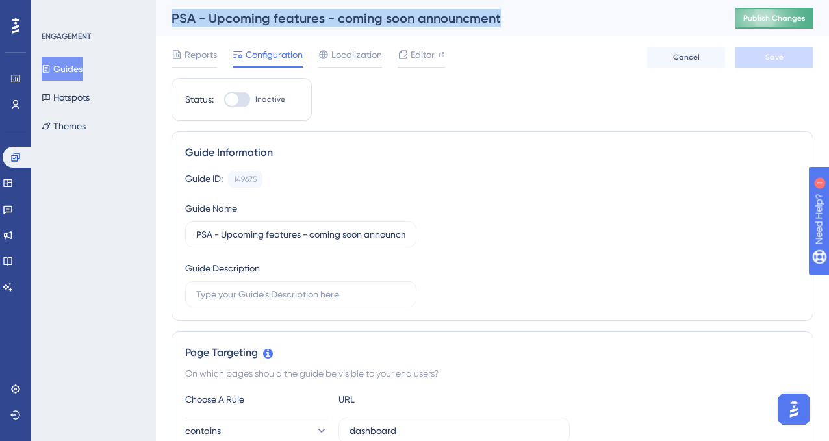
click at [757, 21] on span "Publish Changes" at bounding box center [774, 18] width 62 height 10
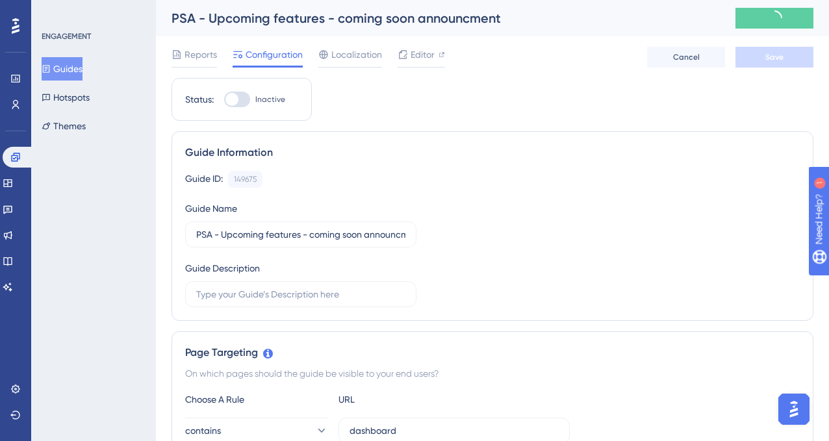
click at [240, 95] on div at bounding box center [237, 100] width 26 height 16
click at [224, 99] on input "Inactive" at bounding box center [223, 99] width 1 height 1
checkbox input "true"
click at [772, 57] on span "Save" at bounding box center [774, 57] width 18 height 10
click at [695, 58] on span "Cancel" at bounding box center [686, 57] width 27 height 10
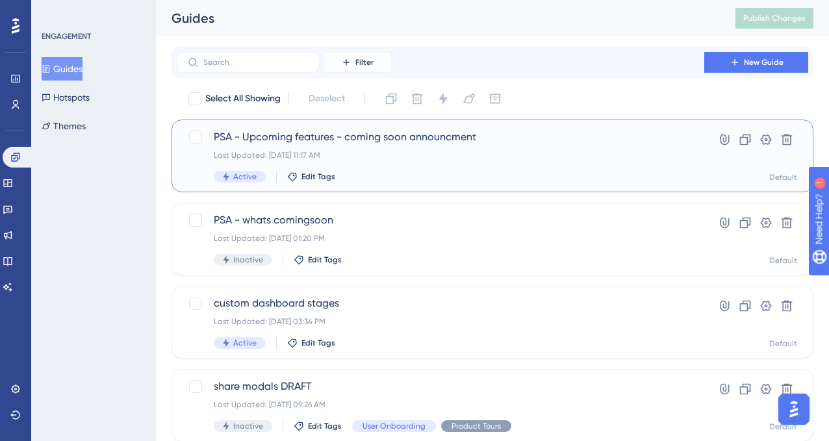
click at [444, 152] on div "Last Updated: [DATE] 11:17 AM" at bounding box center [440, 155] width 453 height 10
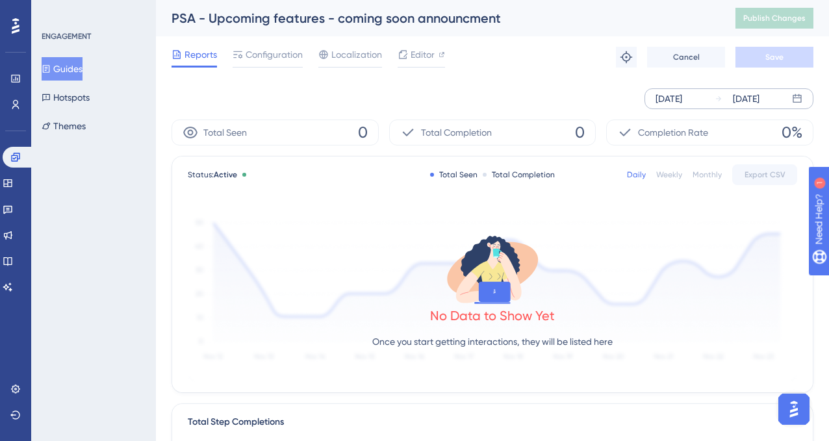
click at [682, 101] on div "[DATE]" at bounding box center [668, 99] width 27 height 16
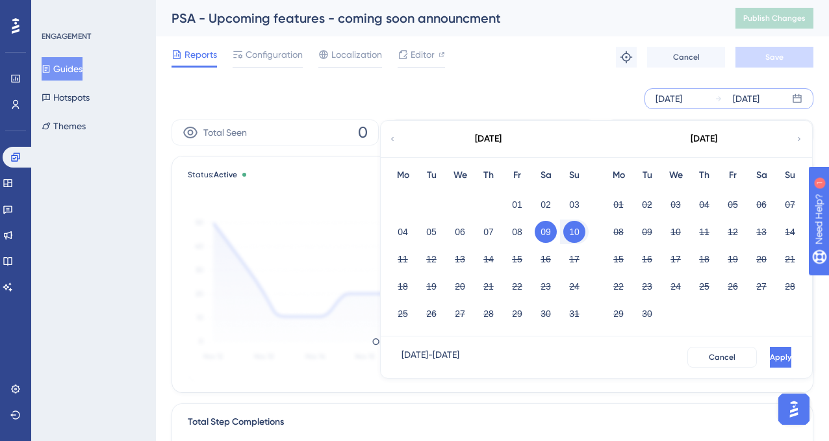
click at [682, 101] on div "[DATE]" at bounding box center [668, 99] width 27 height 16
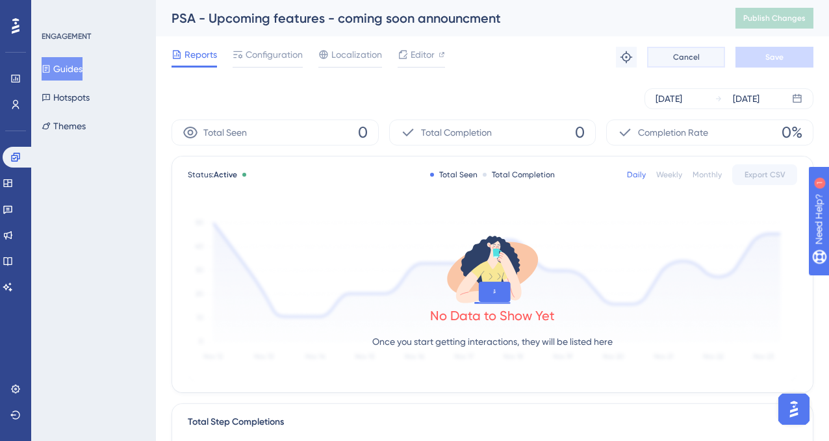
click at [670, 58] on button "Cancel" at bounding box center [686, 57] width 78 height 21
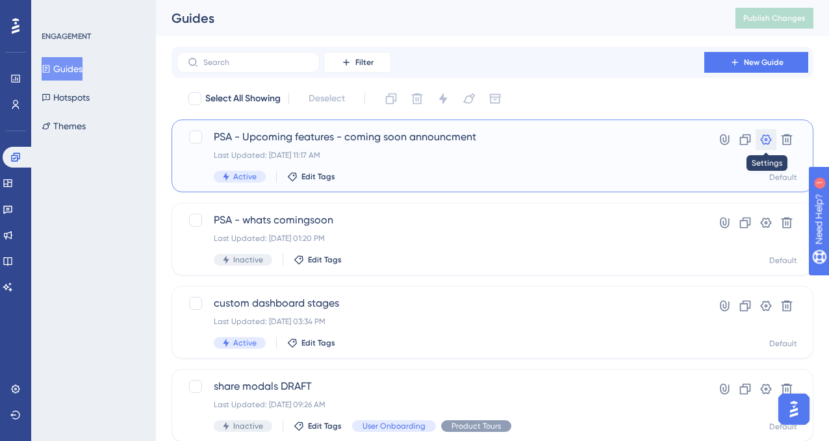
click at [765, 142] on icon at bounding box center [765, 139] width 13 height 13
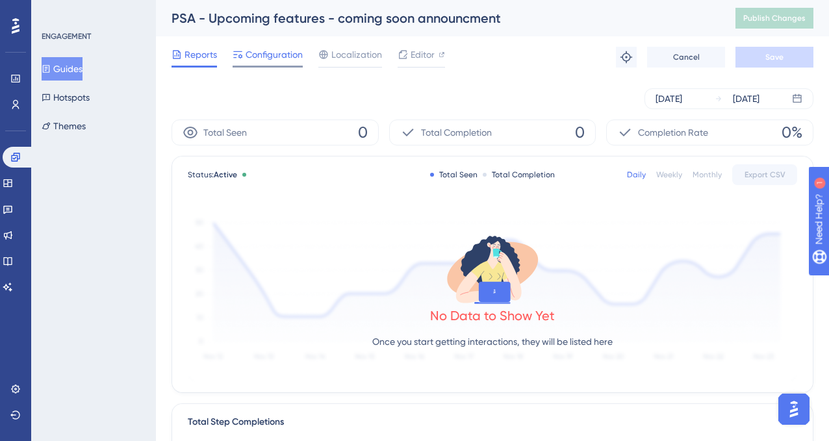
click at [254, 67] on div at bounding box center [268, 67] width 70 height 2
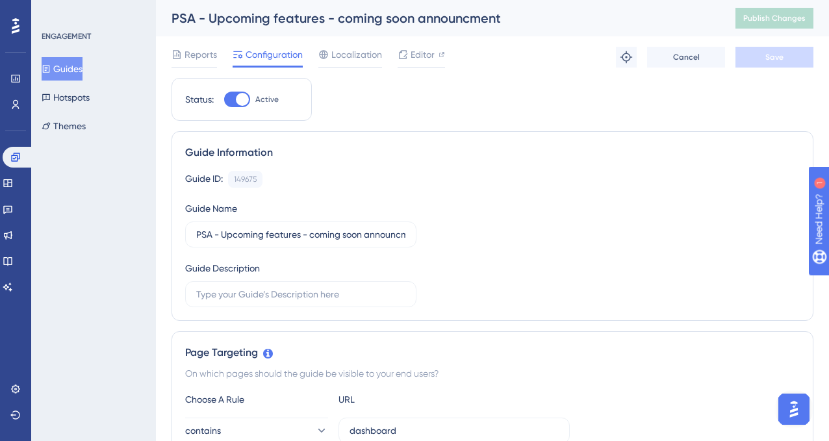
click at [235, 94] on div at bounding box center [237, 100] width 26 height 16
click at [224, 99] on input "Active" at bounding box center [223, 99] width 1 height 1
click at [741, 62] on button "Save" at bounding box center [774, 57] width 78 height 21
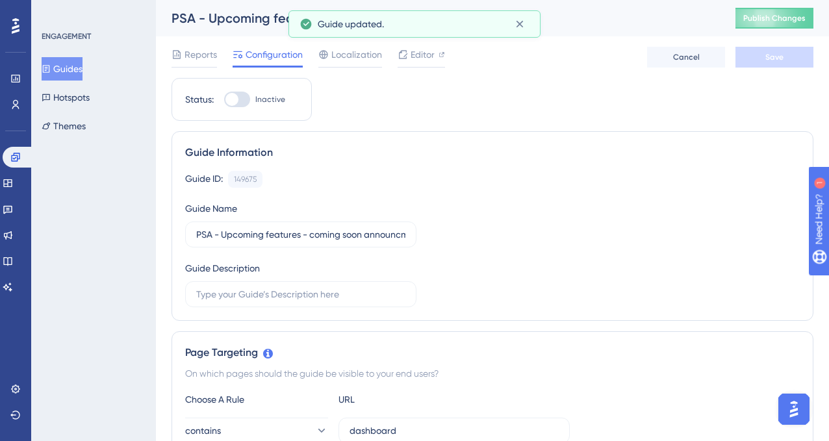
click at [246, 99] on div at bounding box center [237, 100] width 26 height 16
click at [224, 99] on input "Inactive" at bounding box center [223, 99] width 1 height 1
click at [768, 60] on span "Save" at bounding box center [774, 57] width 18 height 10
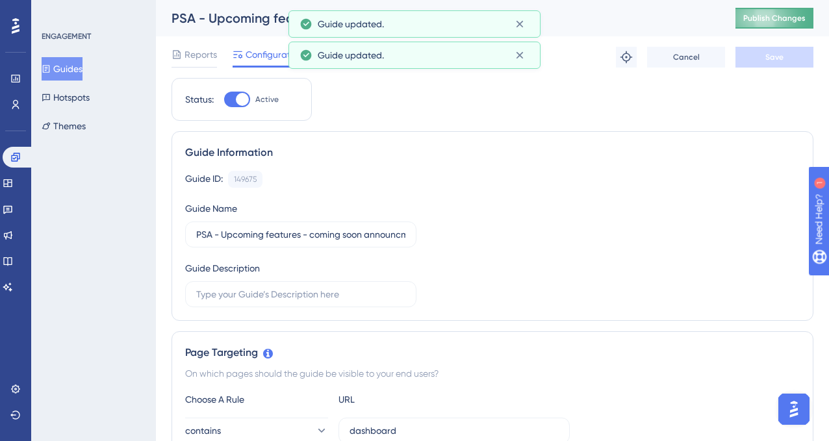
click at [770, 19] on span "Publish Changes" at bounding box center [774, 18] width 62 height 10
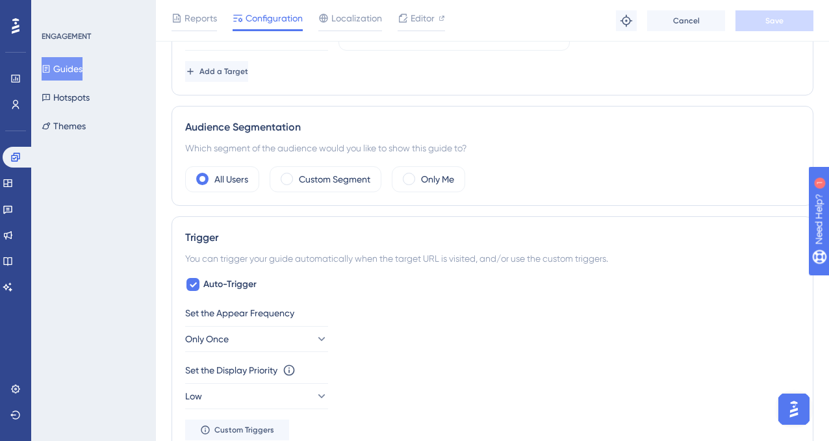
scroll to position [418, 0]
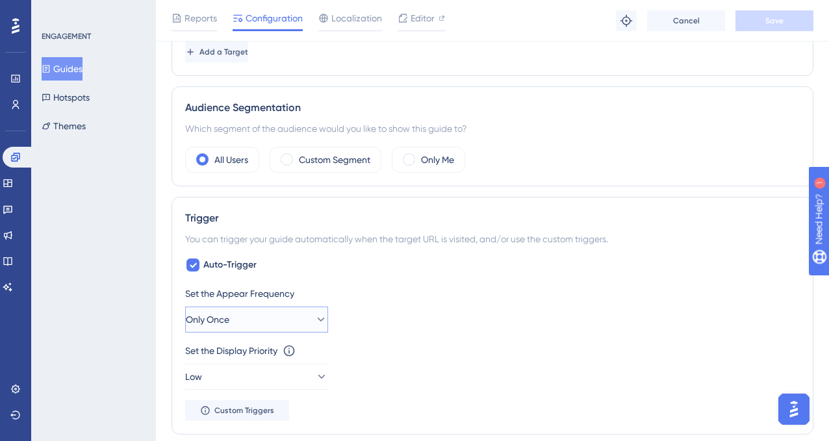
click at [225, 314] on span "Only Once" at bounding box center [208, 320] width 44 height 16
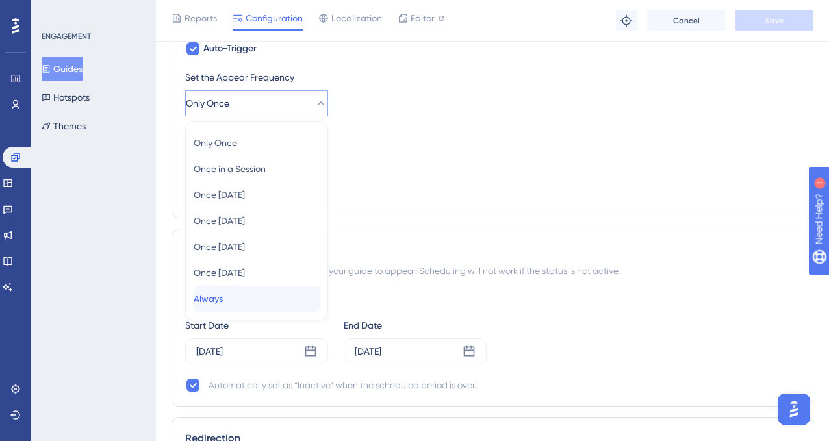
click at [246, 299] on div "Always Always" at bounding box center [257, 299] width 126 height 26
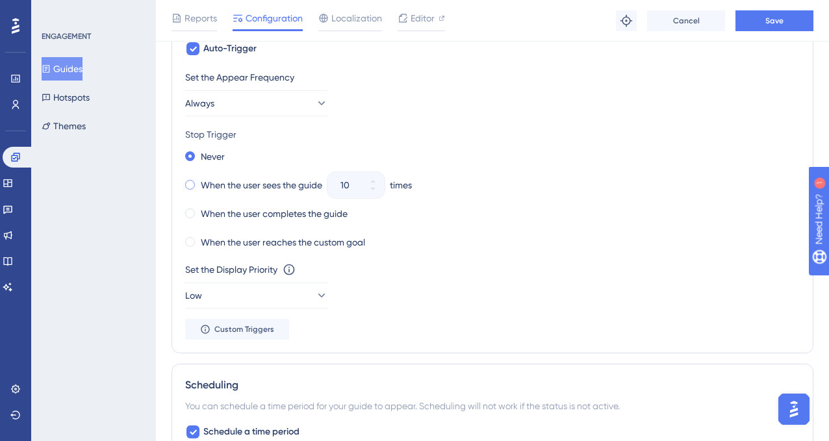
click at [264, 186] on label "When the user sees the guide" at bounding box center [261, 185] width 121 height 16
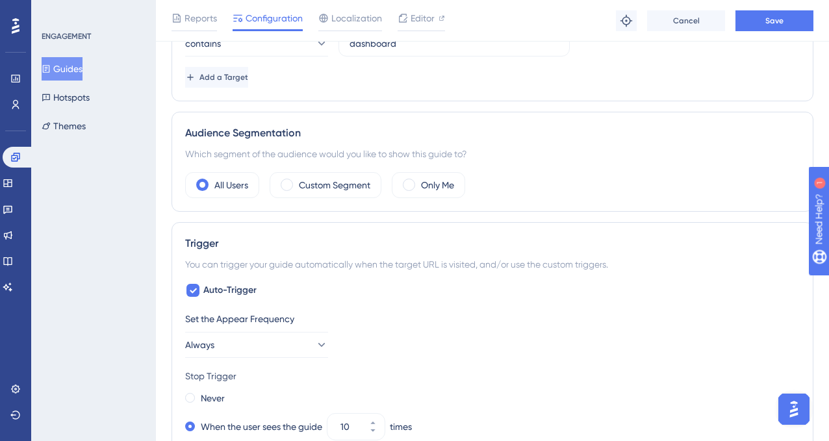
scroll to position [387, 0]
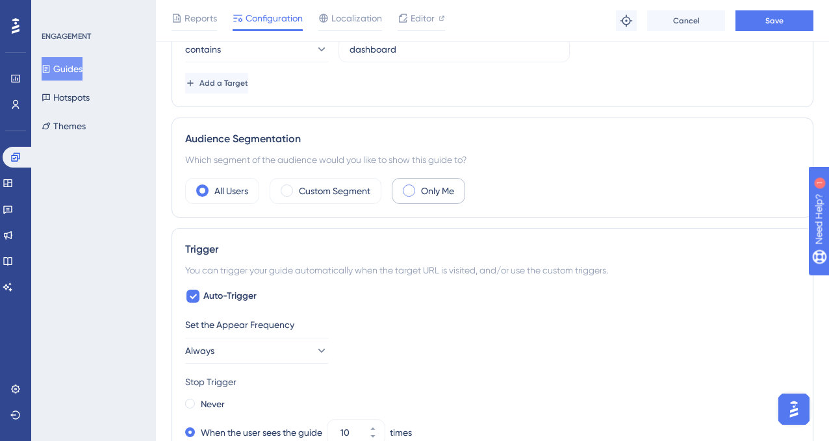
click at [426, 189] on label "Only Me" at bounding box center [437, 191] width 33 height 16
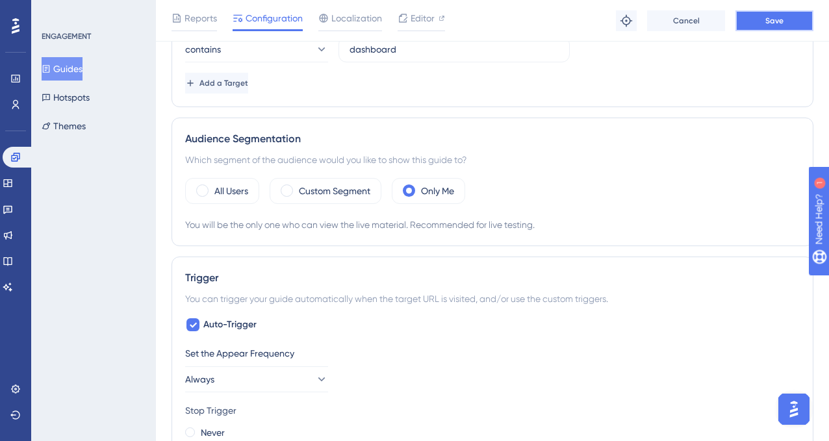
click at [773, 19] on span "Save" at bounding box center [774, 21] width 18 height 10
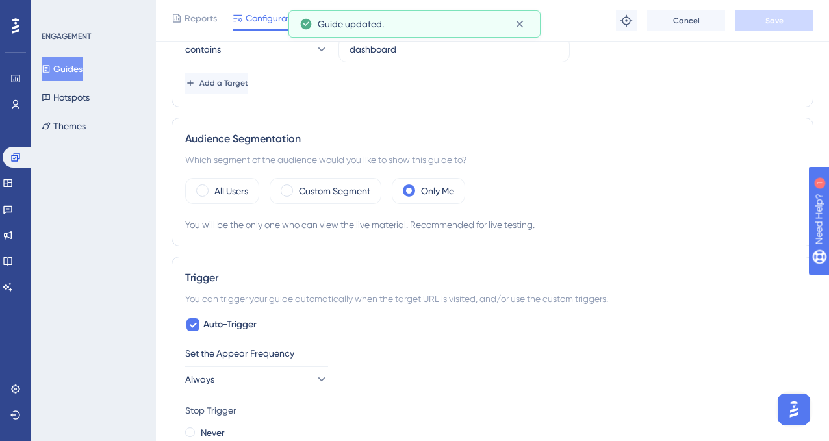
scroll to position [0, 0]
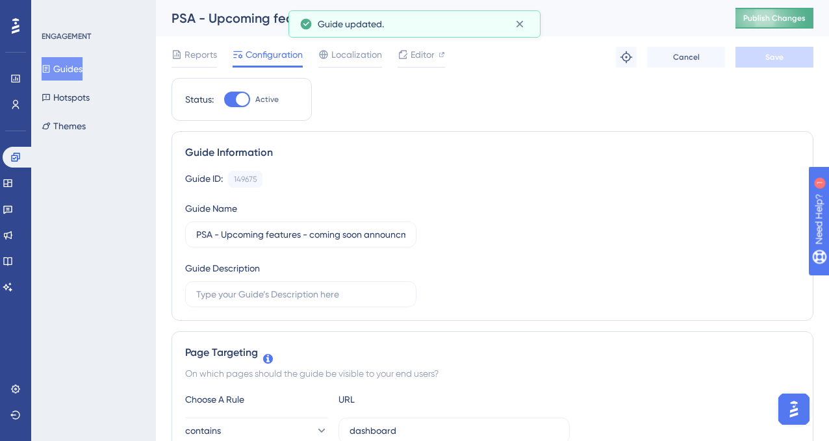
click at [774, 27] on button "Publish Changes" at bounding box center [774, 18] width 78 height 21
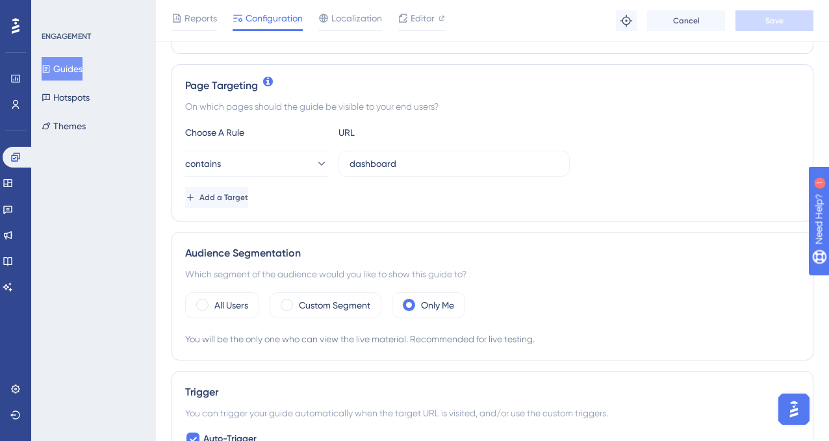
scroll to position [299, 0]
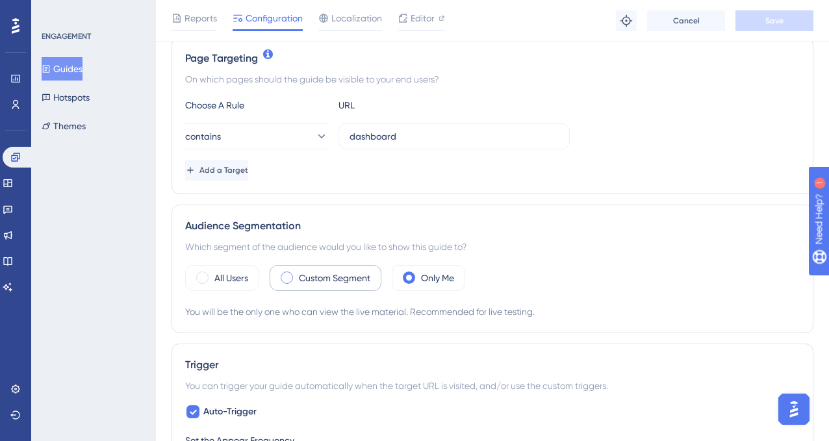
click at [326, 281] on label "Custom Segment" at bounding box center [334, 278] width 71 height 16
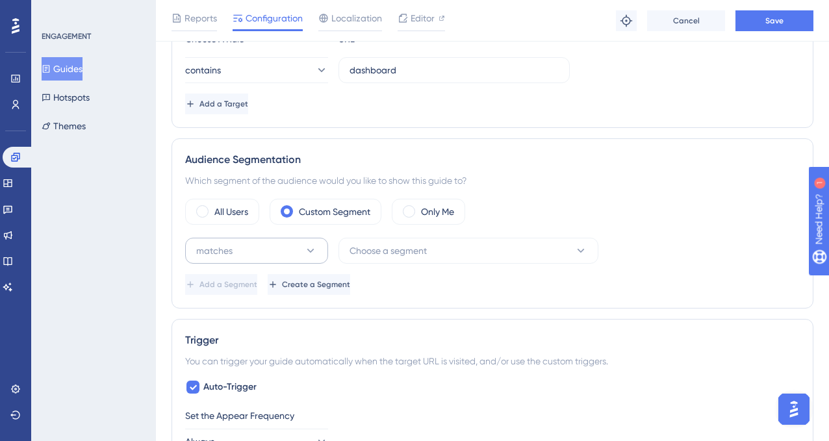
scroll to position [368, 0]
click at [258, 246] on button "matches" at bounding box center [256, 249] width 143 height 26
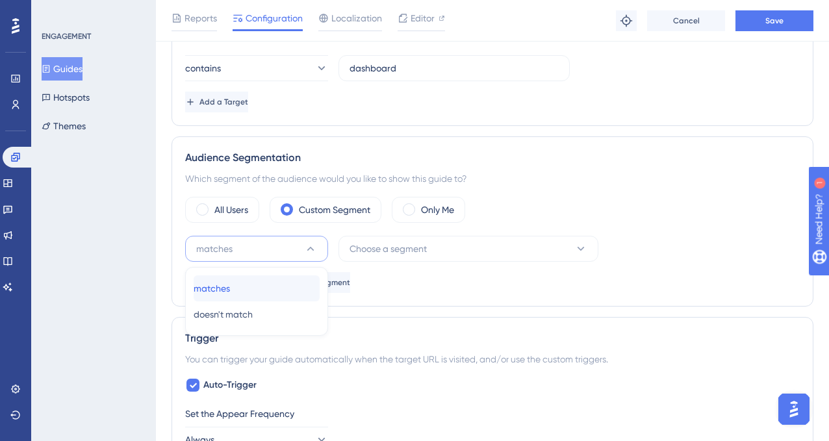
click at [258, 286] on div "matches matches" at bounding box center [257, 288] width 126 height 26
click at [385, 262] on div "matches Choose a segment Delete Add a Segment Create a Segment" at bounding box center [492, 264] width 615 height 57
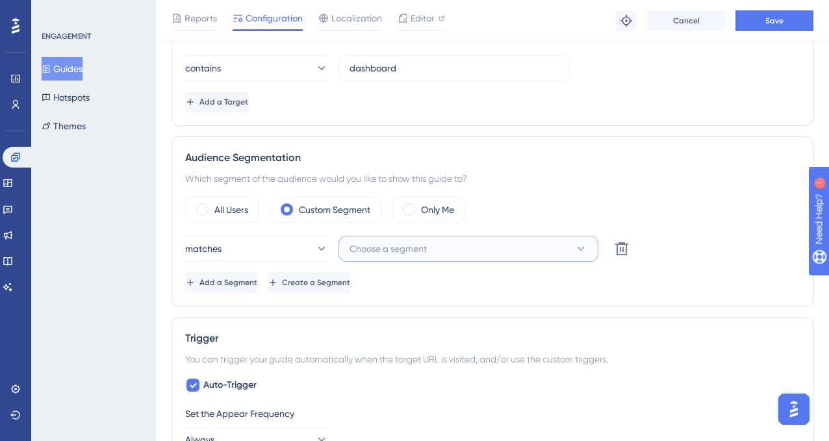
click at [390, 253] on span "Choose a segment" at bounding box center [388, 249] width 77 height 16
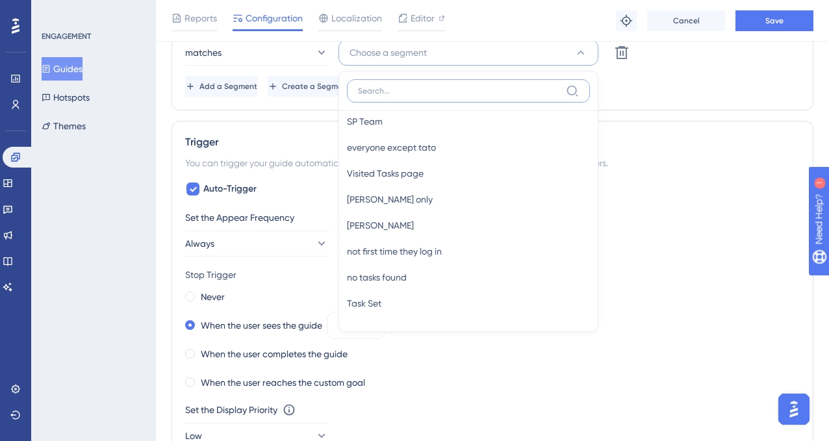
scroll to position [217, 0]
click at [419, 203] on div "[PERSON_NAME] only [PERSON_NAME] only" at bounding box center [468, 201] width 243 height 26
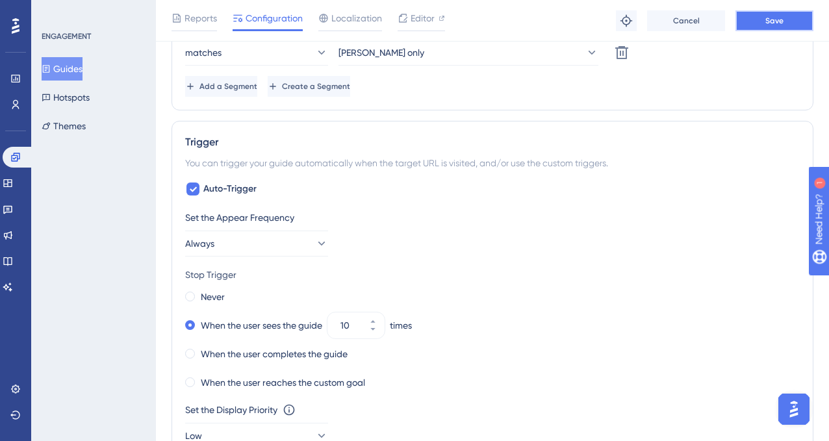
click at [782, 23] on span "Save" at bounding box center [774, 21] width 18 height 10
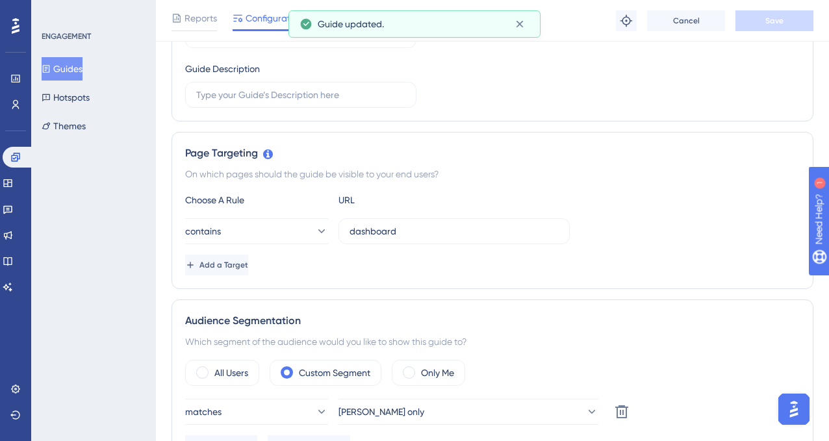
scroll to position [0, 0]
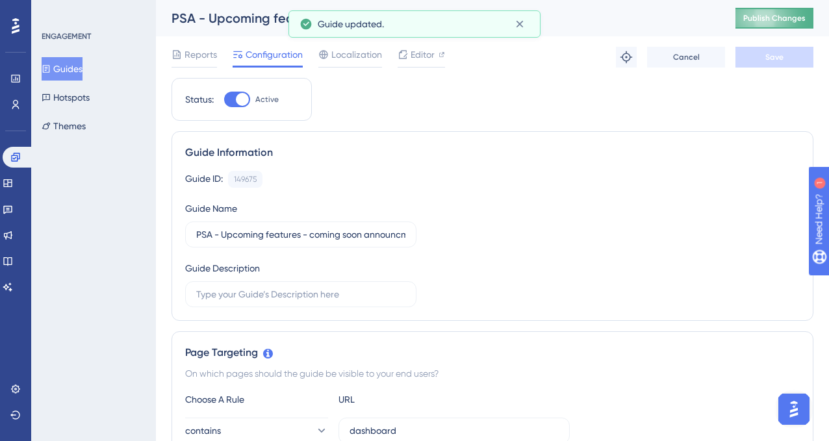
click at [763, 18] on span "Publish Changes" at bounding box center [774, 18] width 62 height 10
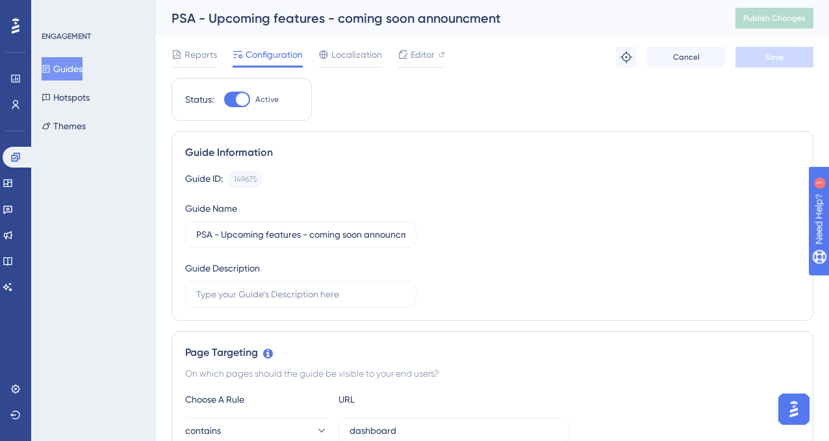
click at [235, 103] on div at bounding box center [237, 100] width 26 height 16
click at [224, 100] on input "Active" at bounding box center [223, 99] width 1 height 1
checkbox input "false"
click at [760, 57] on button "Save" at bounding box center [774, 57] width 78 height 21
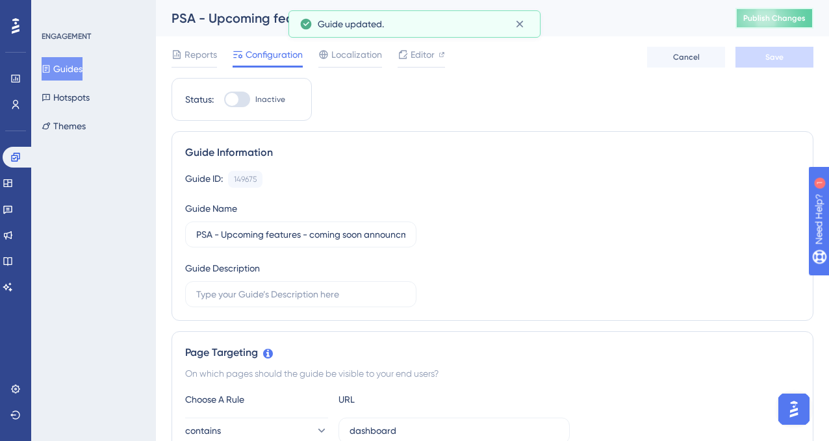
click at [769, 18] on span "Publish Changes" at bounding box center [774, 18] width 62 height 10
